Goal: Find specific page/section: Find specific page/section

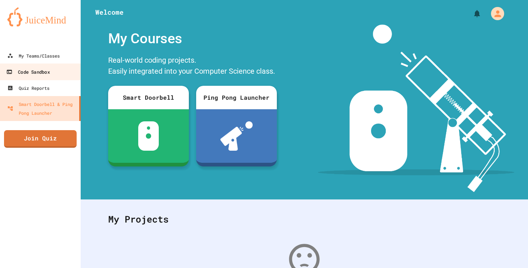
click at [54, 67] on link "Code Sandbox" at bounding box center [40, 71] width 83 height 16
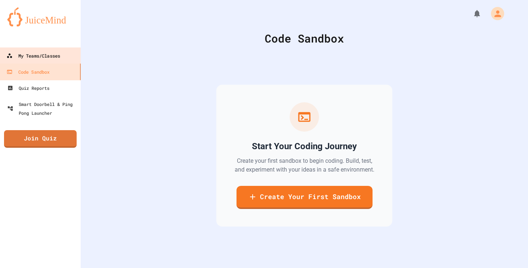
click at [56, 59] on div "My Teams/Classes" at bounding box center [33, 55] width 53 height 9
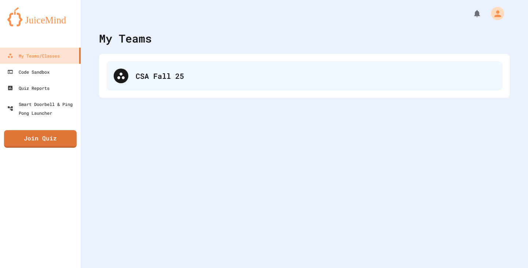
click at [252, 64] on div "CSA Fall 25" at bounding box center [304, 75] width 396 height 29
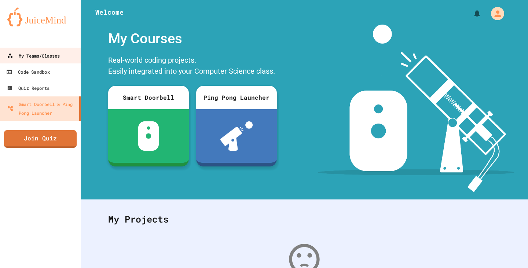
click at [44, 52] on div "My Teams/Classes" at bounding box center [33, 55] width 53 height 9
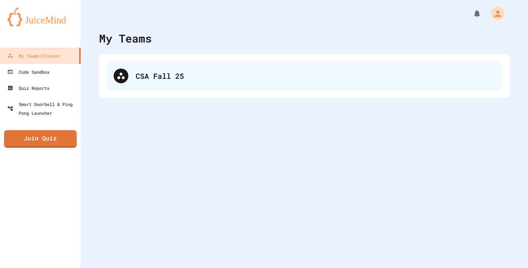
click at [148, 66] on div "CSA Fall 25" at bounding box center [304, 75] width 396 height 29
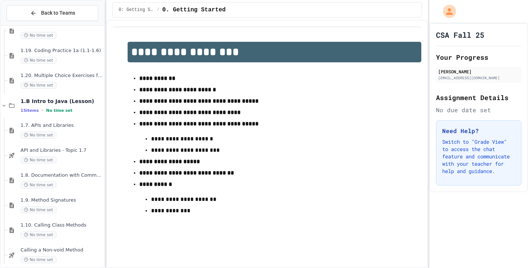
scroll to position [769, 0]
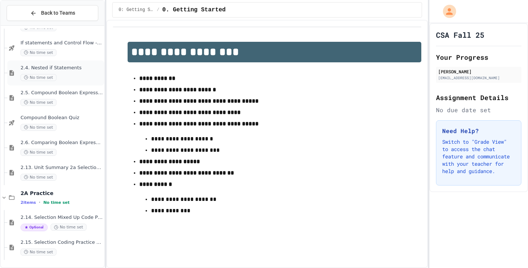
click at [53, 77] on span "No time set" at bounding box center [39, 77] width 36 height 7
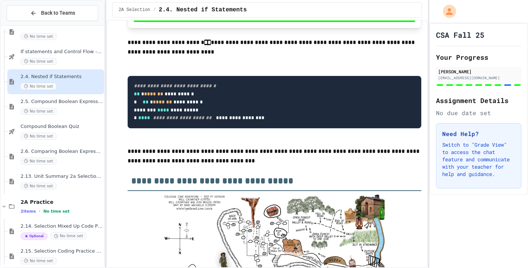
scroll to position [3387, 0]
